Goal: Find specific page/section: Find specific page/section

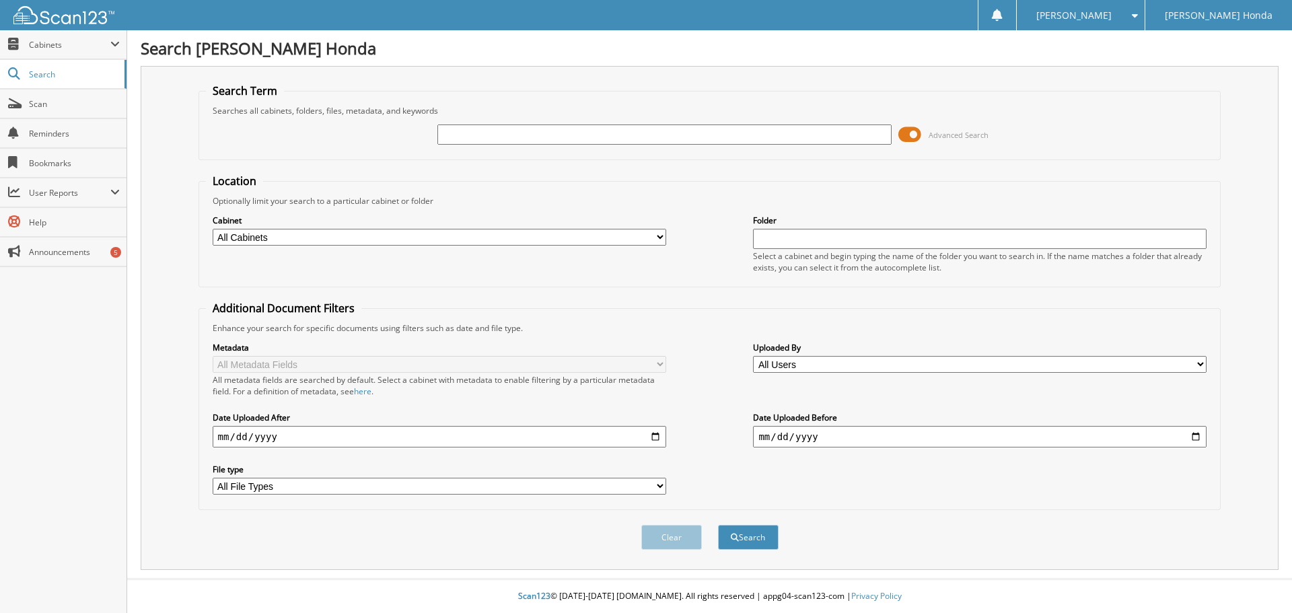
click at [584, 131] on input "text" at bounding box center [664, 134] width 454 height 20
type input "398769A"
click at [718, 525] on button "Search" at bounding box center [748, 537] width 61 height 25
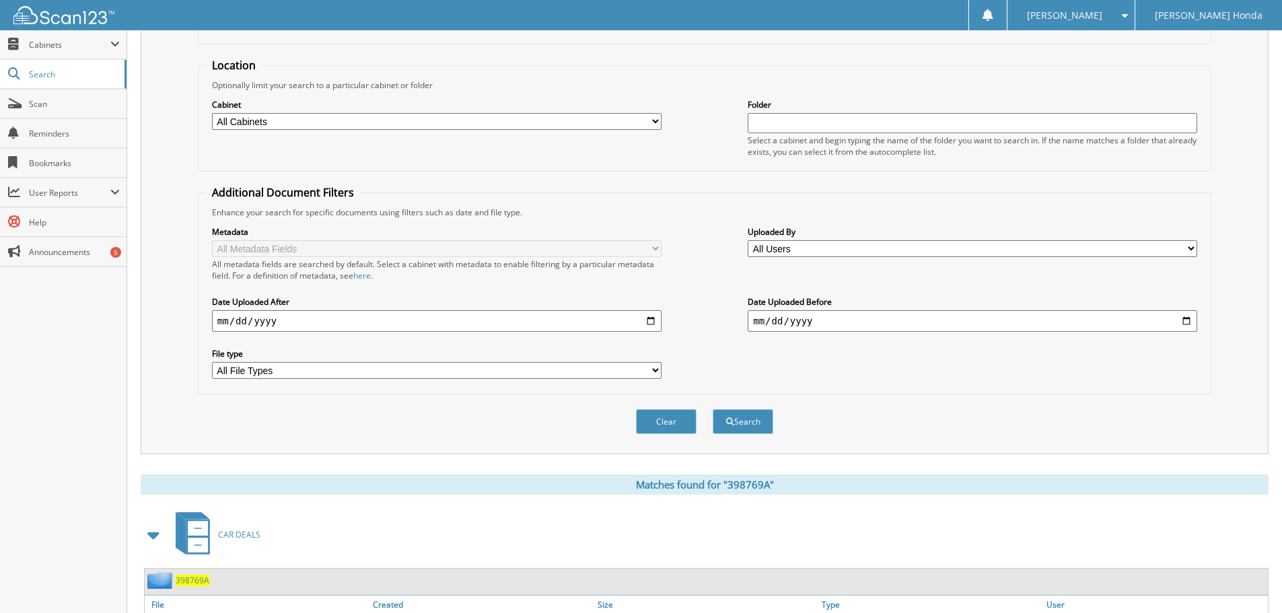
scroll to position [192, 0]
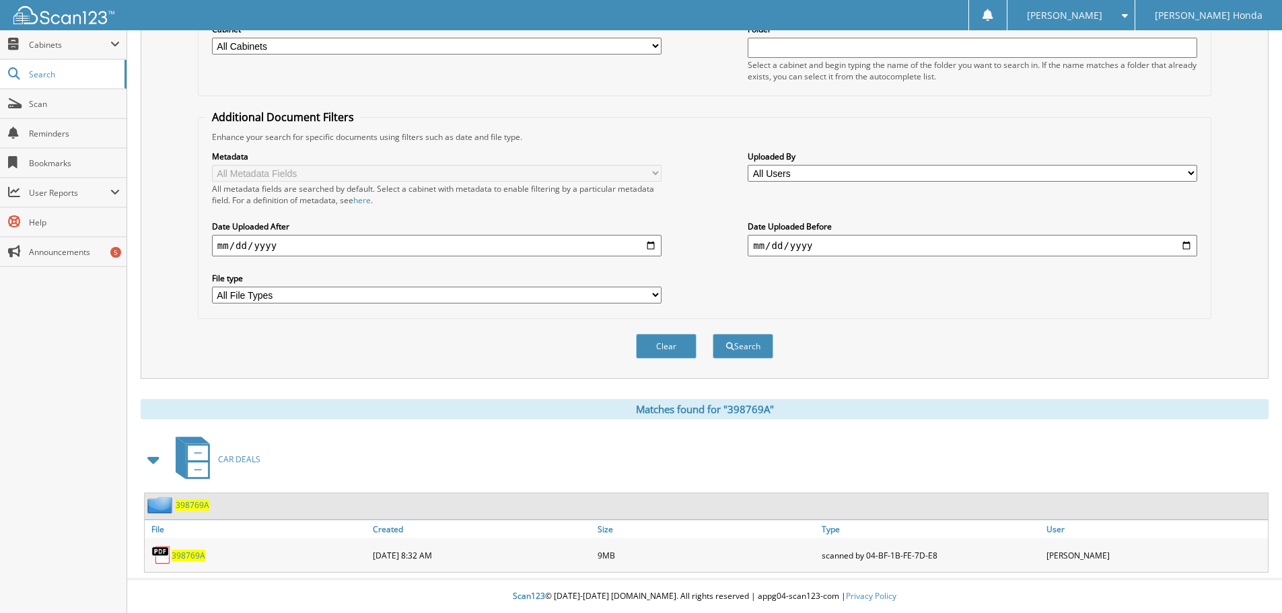
click at [172, 550] on span "398769A" at bounding box center [189, 555] width 34 height 11
